Goal: Find contact information: Find contact information

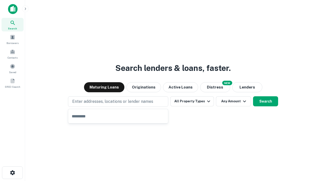
type input "**********"
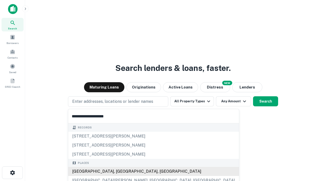
click at [120, 171] on div "[GEOGRAPHIC_DATA], [GEOGRAPHIC_DATA], [GEOGRAPHIC_DATA]" at bounding box center [153, 170] width 171 height 9
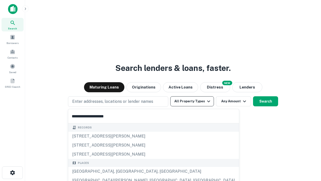
click at [192, 101] on button "All Property Types" at bounding box center [192, 101] width 44 height 10
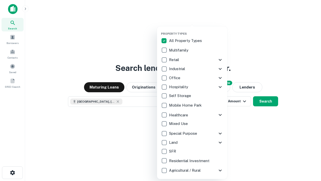
click at [196, 30] on button "button" at bounding box center [196, 30] width 70 height 0
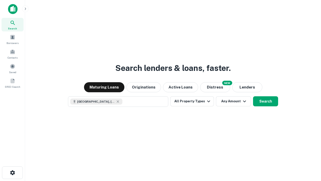
scroll to position [8, 0]
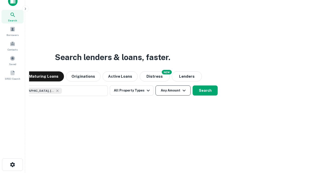
click at [155, 85] on button "Any Amount" at bounding box center [172, 90] width 35 height 10
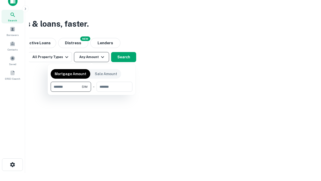
type input "*******"
click at [92, 92] on button "button" at bounding box center [92, 92] width 82 height 0
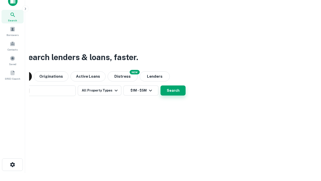
click at [160, 85] on button "Search" at bounding box center [172, 90] width 25 height 10
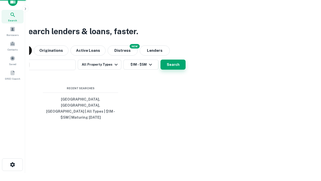
scroll to position [16, 142]
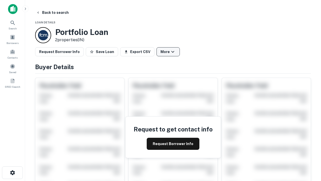
click at [168, 52] on button "More" at bounding box center [167, 51] width 23 height 9
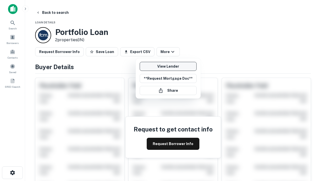
click at [168, 66] on link "View Lender" at bounding box center [168, 66] width 57 height 9
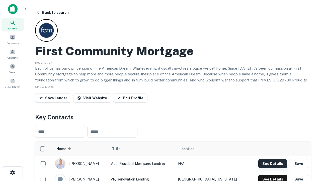
click at [273, 163] on button "See Details" at bounding box center [272, 163] width 29 height 9
click at [12, 172] on icon "button" at bounding box center [13, 172] width 6 height 6
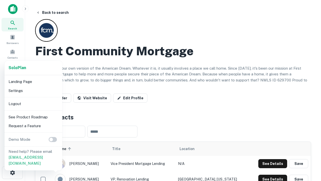
click at [33, 103] on li "Logout" at bounding box center [34, 103] width 54 height 9
